Goal: Task Accomplishment & Management: Manage account settings

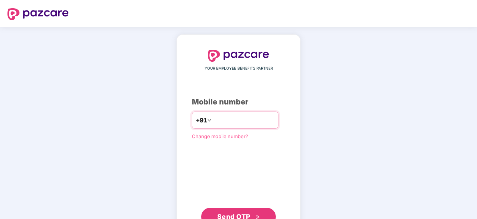
click at [250, 116] on input "number" at bounding box center [243, 120] width 61 height 12
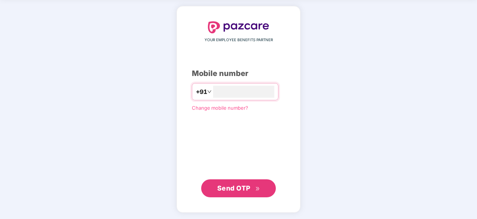
type input "**********"
click at [239, 186] on span "Send OTP" at bounding box center [233, 187] width 33 height 8
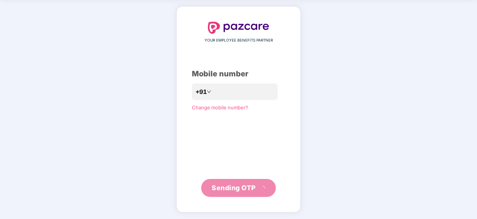
scroll to position [25, 0]
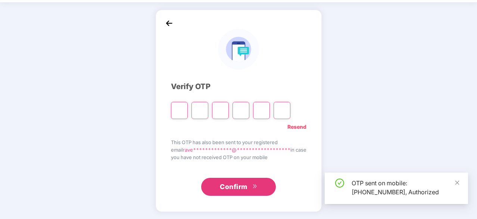
click at [410, 123] on div "**********" at bounding box center [238, 110] width 477 height 217
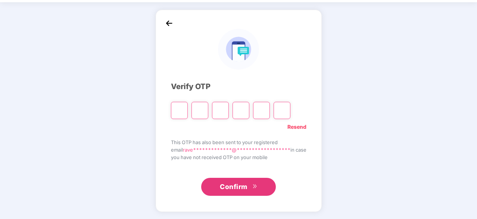
click at [178, 108] on input "Please enter verification code. Digit 1" at bounding box center [179, 110] width 17 height 17
paste input "*"
type input "*"
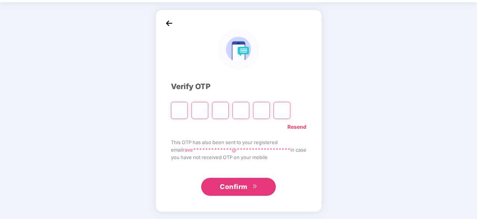
type input "*"
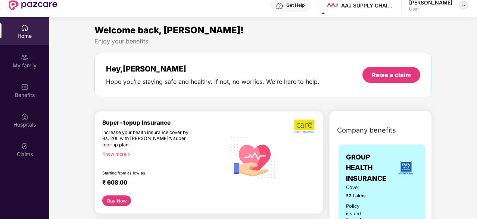
click at [462, 6] on img at bounding box center [464, 5] width 6 height 6
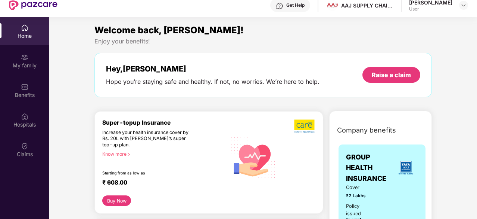
click at [324, 14] on div "Get Help AAJ SUPPLY CHAIN MANAGEMENT PRIVATE LIMITED Raveena Shekhawat User" at bounding box center [263, 5] width 411 height 24
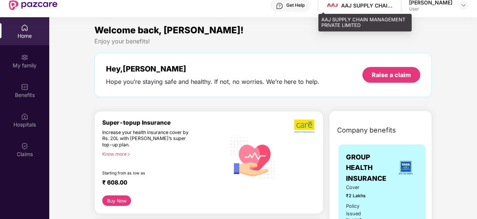
click at [352, 6] on div "AAJ SUPPLY CHAIN MANAGEMENT PRIVATE LIMITED" at bounding box center [367, 5] width 52 height 7
click at [362, 5] on div "AAJ SUPPLY CHAIN MANAGEMENT PRIVATE LIMITED" at bounding box center [367, 5] width 52 height 7
click at [327, 4] on img at bounding box center [332, 5] width 11 height 11
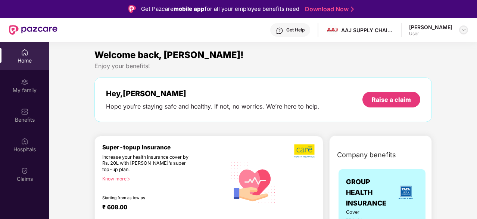
click at [461, 28] on img at bounding box center [464, 30] width 6 height 6
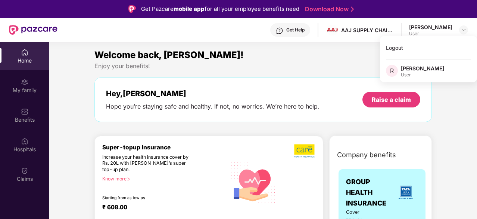
click at [352, 60] on div "Welcome back, Raveena!" at bounding box center [264, 55] width 338 height 14
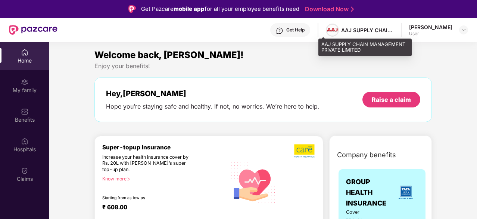
click at [327, 26] on img at bounding box center [332, 30] width 11 height 11
click at [354, 25] on div "AAJ SUPPLY CHAIN MANAGEMENT PRIVATE LIMITED" at bounding box center [360, 30] width 68 height 13
drag, startPoint x: 354, startPoint y: 25, endPoint x: 357, endPoint y: 32, distance: 8.0
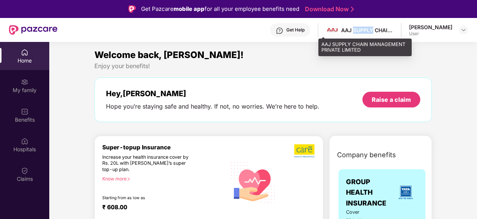
click at [357, 32] on div "AAJ SUPPLY CHAIN MANAGEMENT PRIVATE LIMITED" at bounding box center [360, 30] width 68 height 13
click at [357, 32] on div "AAJ SUPPLY CHAIN MANAGEMENT PRIVATE LIMITED" at bounding box center [367, 30] width 52 height 7
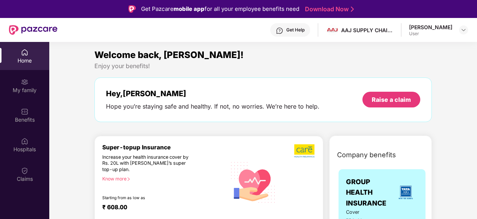
click at [296, 48] on div "Welcome back, Raveena!" at bounding box center [264, 55] width 338 height 14
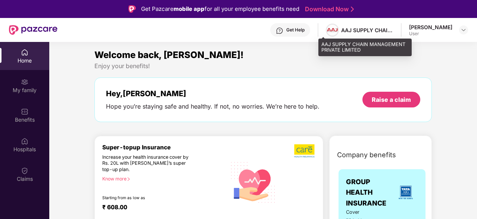
click at [327, 31] on img at bounding box center [332, 30] width 11 height 11
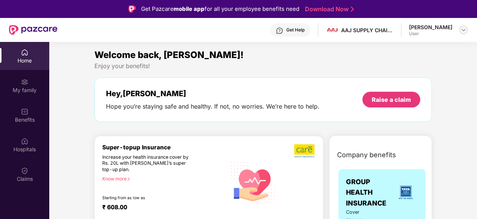
click at [462, 27] on img at bounding box center [464, 30] width 6 height 6
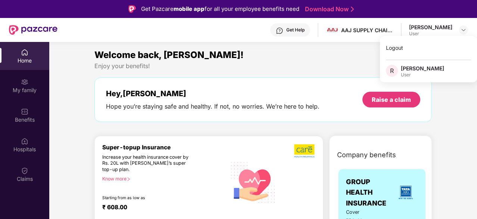
click at [370, 65] on div "Enjoy your benefits!" at bounding box center [264, 66] width 338 height 8
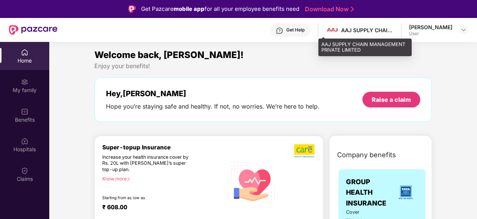
click at [349, 31] on div "AAJ SUPPLY CHAIN MANAGEMENT PRIVATE LIMITED" at bounding box center [367, 30] width 52 height 7
click at [328, 30] on img at bounding box center [332, 30] width 11 height 11
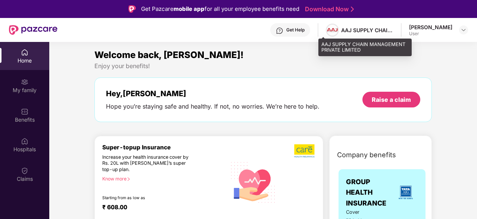
click at [328, 30] on img at bounding box center [332, 30] width 11 height 11
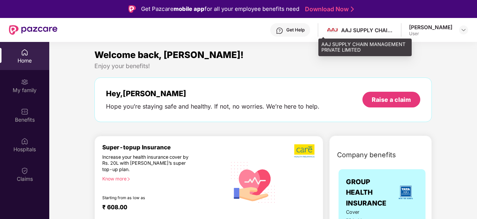
drag, startPoint x: 328, startPoint y: 30, endPoint x: 365, endPoint y: 22, distance: 37.8
click at [365, 22] on div "Get Help AAJ SUPPLY CHAIN MANAGEMENT PRIVATE LIMITED Raveena Shekhawat User" at bounding box center [263, 30] width 411 height 24
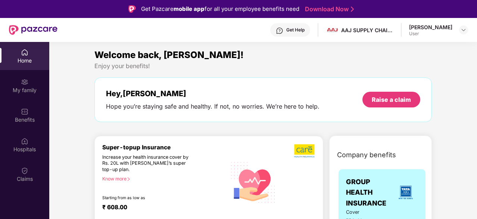
click at [365, 22] on div "Get Help AAJ SUPPLY CHAIN MANAGEMENT PRIVATE LIMITED Raveena Shekhawat User" at bounding box center [263, 30] width 411 height 24
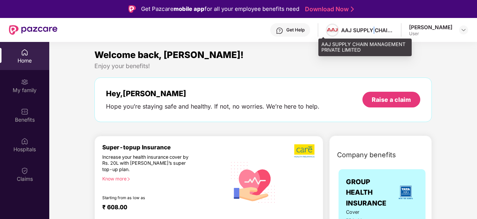
click at [327, 30] on img at bounding box center [332, 30] width 11 height 11
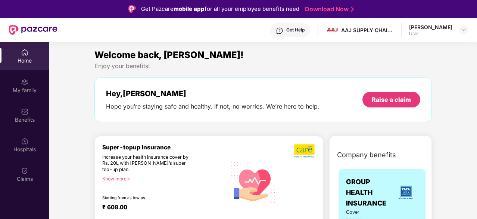
click at [434, 35] on div "User" at bounding box center [430, 34] width 43 height 6
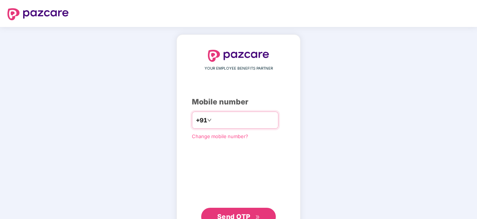
click at [237, 112] on div "+91" at bounding box center [235, 119] width 87 height 17
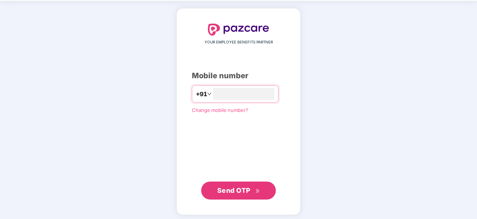
scroll to position [24, 0]
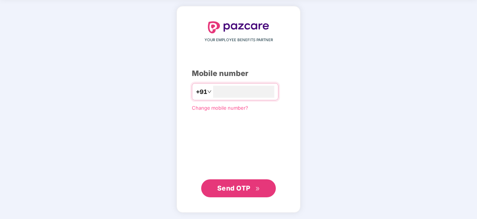
type input "**********"
click at [255, 185] on span "Send OTP" at bounding box center [238, 187] width 43 height 10
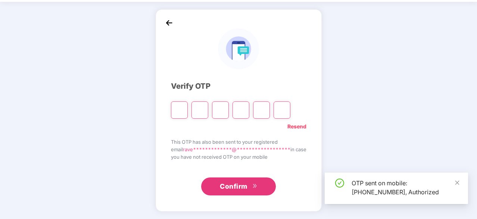
scroll to position [25, 0]
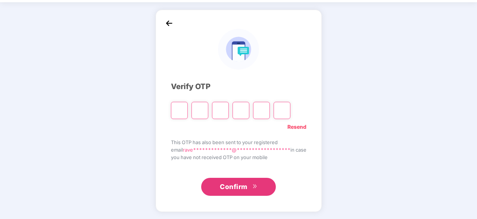
click at [180, 112] on input "Please enter verification code. Digit 1" at bounding box center [179, 110] width 17 height 17
paste input "*"
type input "*"
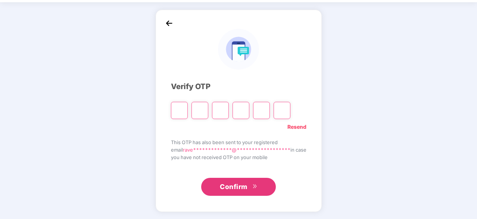
type input "*"
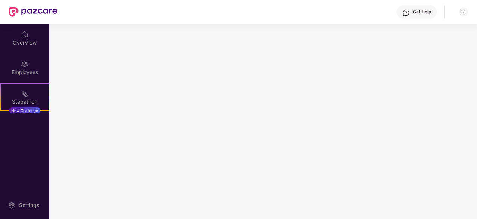
scroll to position [0, 0]
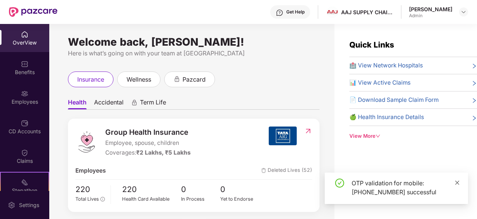
click at [457, 183] on icon "close" at bounding box center [457, 182] width 5 height 5
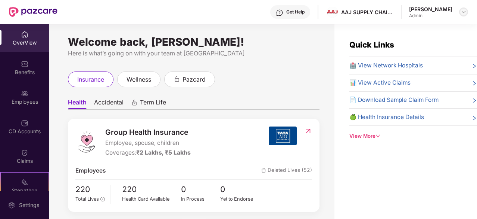
click at [462, 10] on img at bounding box center [464, 12] width 6 height 6
click at [277, 62] on div "Welcome back, Raveena Shekhawat! Here is what’s going on with your team at Pazc…" at bounding box center [191, 126] width 285 height 204
click at [297, 57] on div "Here is what’s going on with your team at Pazcare" at bounding box center [194, 53] width 252 height 9
click at [300, 59] on div "Welcome back, Raveena Shekhawat! Here is what’s going on with your team at Pazc…" at bounding box center [191, 126] width 285 height 204
click at [304, 62] on div "Welcome back, Raveena Shekhawat! Here is what’s going on with your team at Pazc…" at bounding box center [191, 126] width 285 height 204
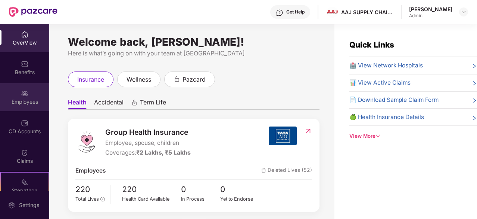
click at [19, 100] on div "Employees" at bounding box center [24, 101] width 49 height 7
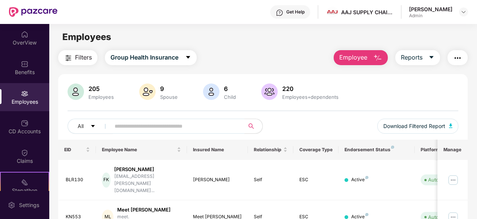
click at [140, 123] on input "text" at bounding box center [175, 125] width 120 height 11
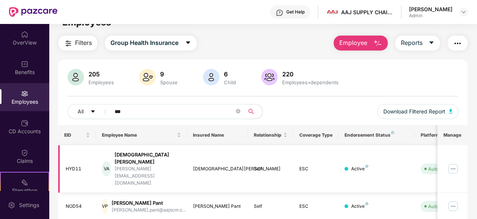
scroll to position [16, 0]
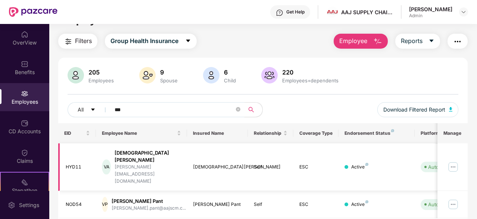
type input "***"
click at [77, 163] on div "HYD11" at bounding box center [78, 166] width 25 height 7
click at [448, 87] on div "205 Employees 9 Spouse 6 Child 220 Employees+dependents All *** Download Filter…" at bounding box center [263, 95] width 410 height 56
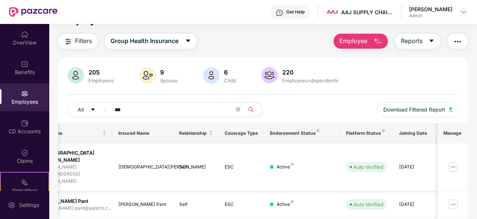
click at [455, 161] on img at bounding box center [454, 167] width 12 height 12
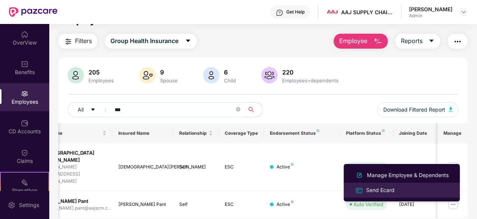
click at [397, 192] on div "Send Ecard" at bounding box center [402, 189] width 97 height 9
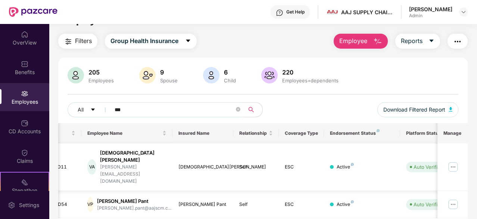
scroll to position [0, 0]
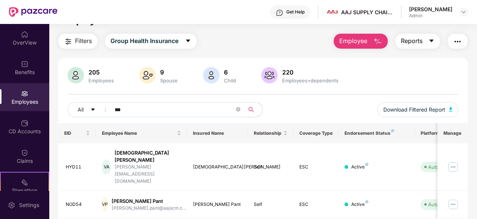
click at [429, 39] on button "Reports" at bounding box center [418, 41] width 45 height 15
click at [304, 45] on div "Filters Group Health Insurance Employee Reports" at bounding box center [263, 41] width 410 height 15
click at [453, 161] on img at bounding box center [454, 167] width 12 height 12
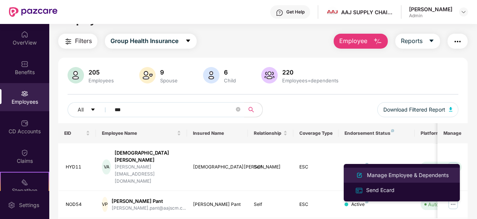
click at [402, 177] on div "Manage Employee & Dependents" at bounding box center [408, 175] width 85 height 8
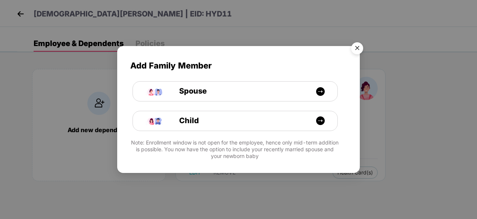
click at [357, 47] on img "Close" at bounding box center [357, 49] width 21 height 21
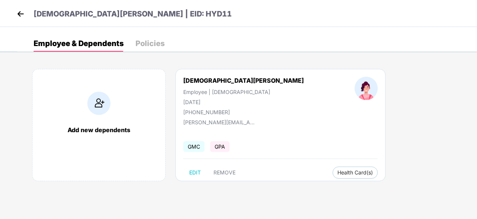
click at [20, 15] on img at bounding box center [20, 13] width 11 height 11
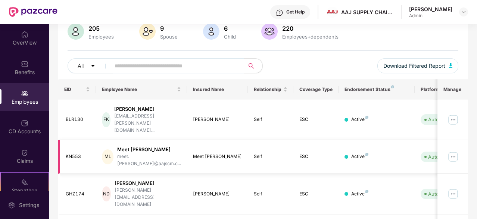
scroll to position [71, 0]
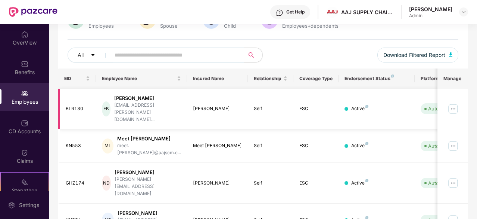
click at [456, 103] on img at bounding box center [454, 109] width 12 height 12
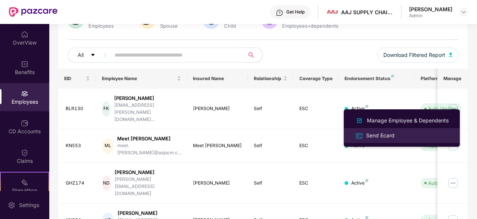
click at [392, 135] on div "Send Ecard" at bounding box center [380, 135] width 31 height 8
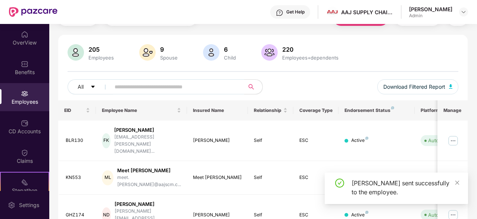
scroll to position [47, 0]
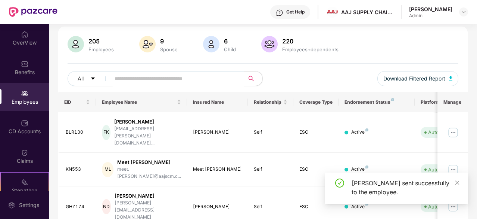
click at [343, 87] on div "All Download Filtered Report" at bounding box center [263, 81] width 391 height 21
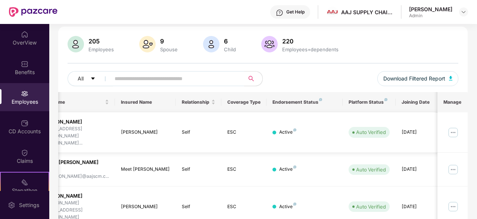
scroll to position [0, 75]
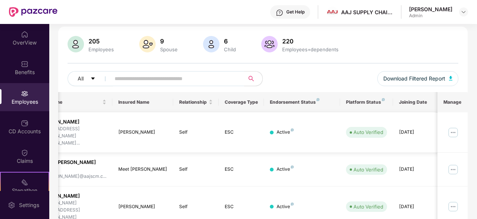
click at [456, 126] on img at bounding box center [454, 132] width 12 height 12
click at [377, 52] on div "205 Employees 9 Spouse 6 Child 220 Employees+dependents" at bounding box center [263, 45] width 391 height 18
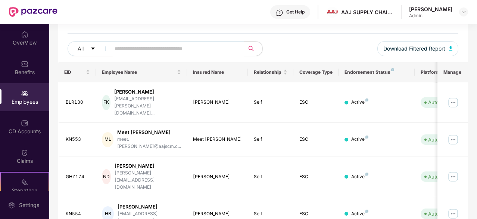
scroll to position [0, 0]
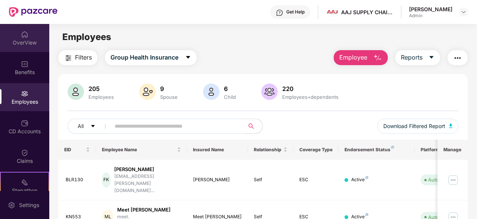
click at [25, 37] on img at bounding box center [24, 34] width 7 height 7
